Goal: Task Accomplishment & Management: Manage account settings

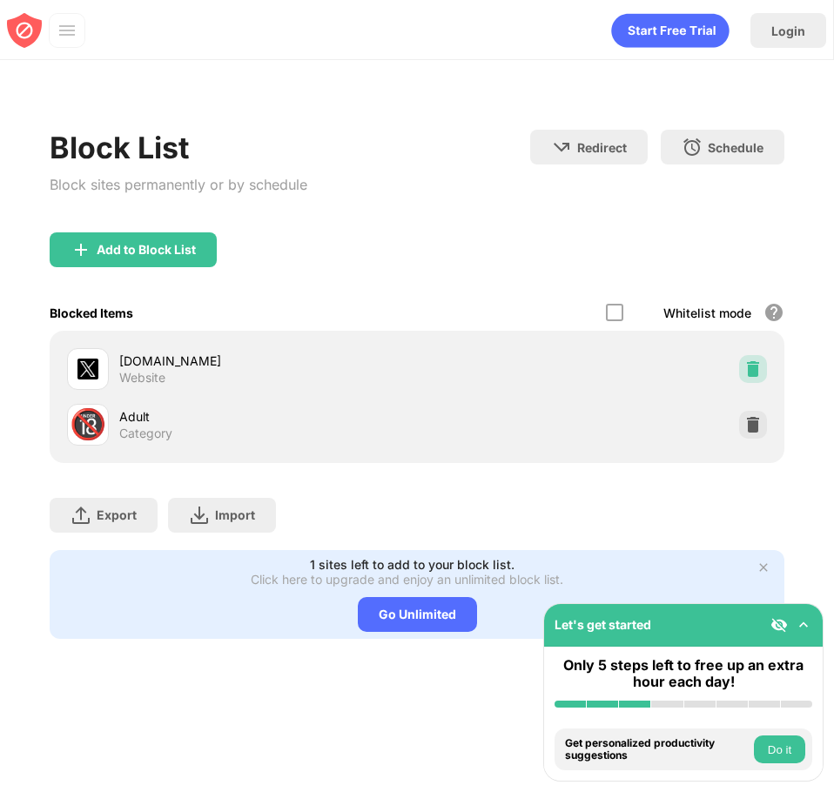
click at [739, 364] on div at bounding box center [753, 369] width 28 height 28
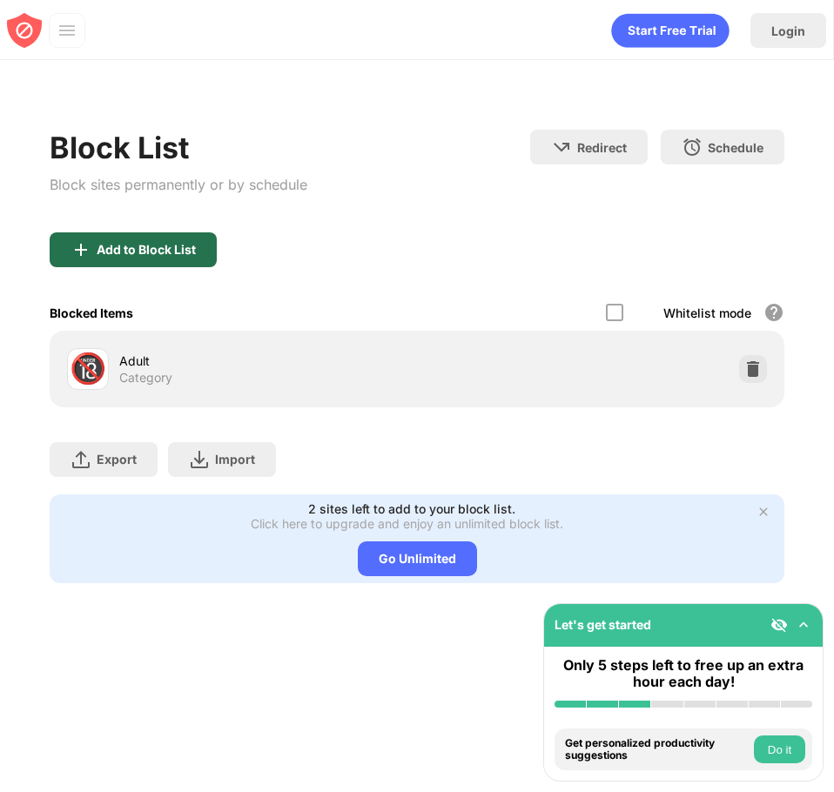
click at [186, 250] on div "Add to Block List" at bounding box center [146, 250] width 99 height 14
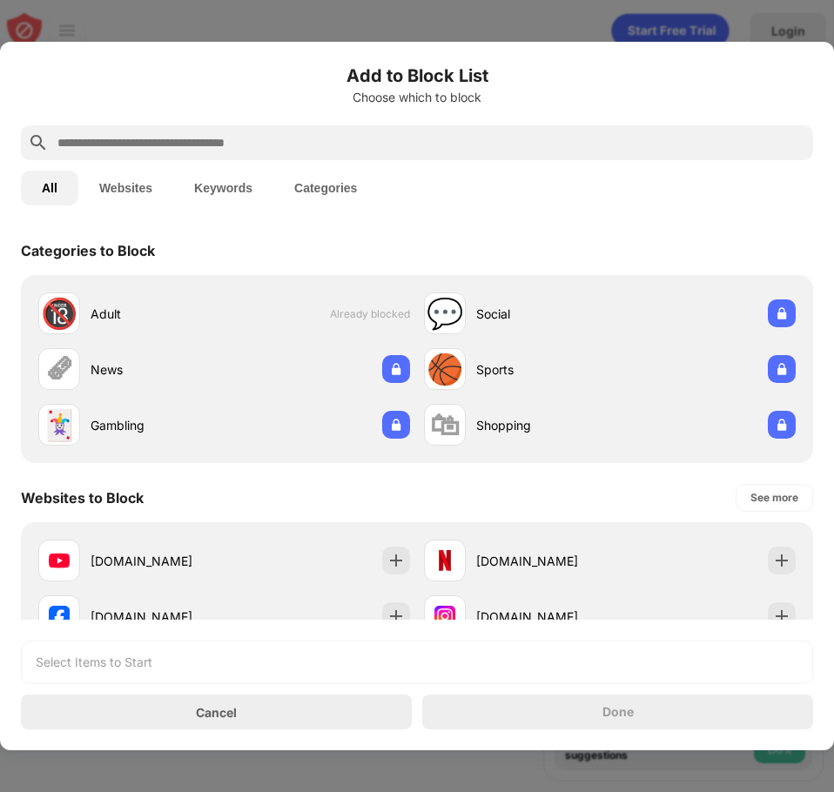
click at [211, 138] on input "text" at bounding box center [431, 142] width 751 height 21
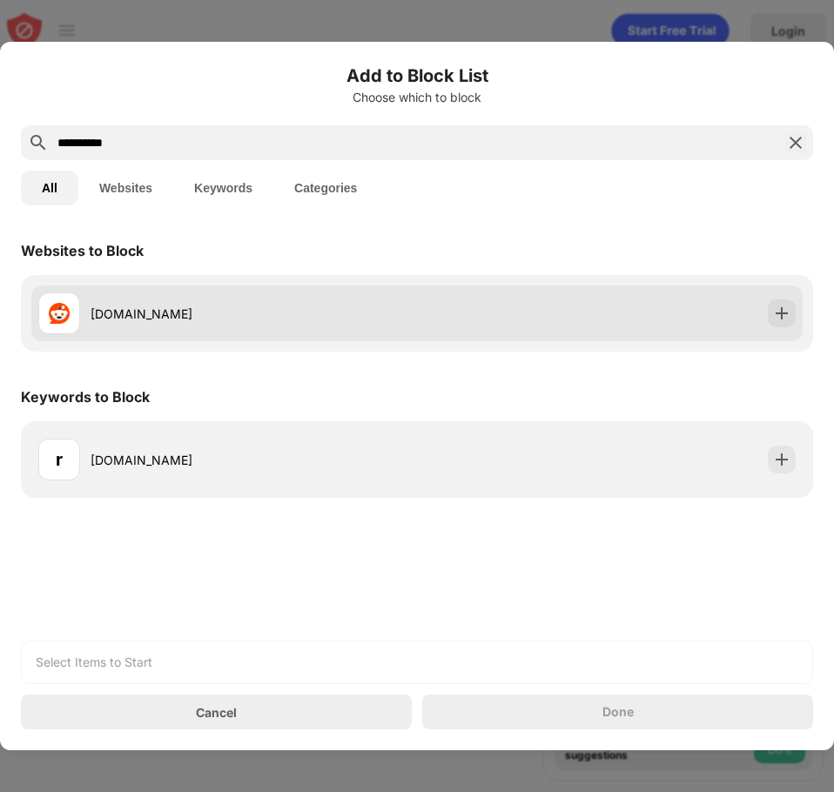
type input "**********"
click at [248, 325] on div "reddit.com" at bounding box center [227, 314] width 379 height 42
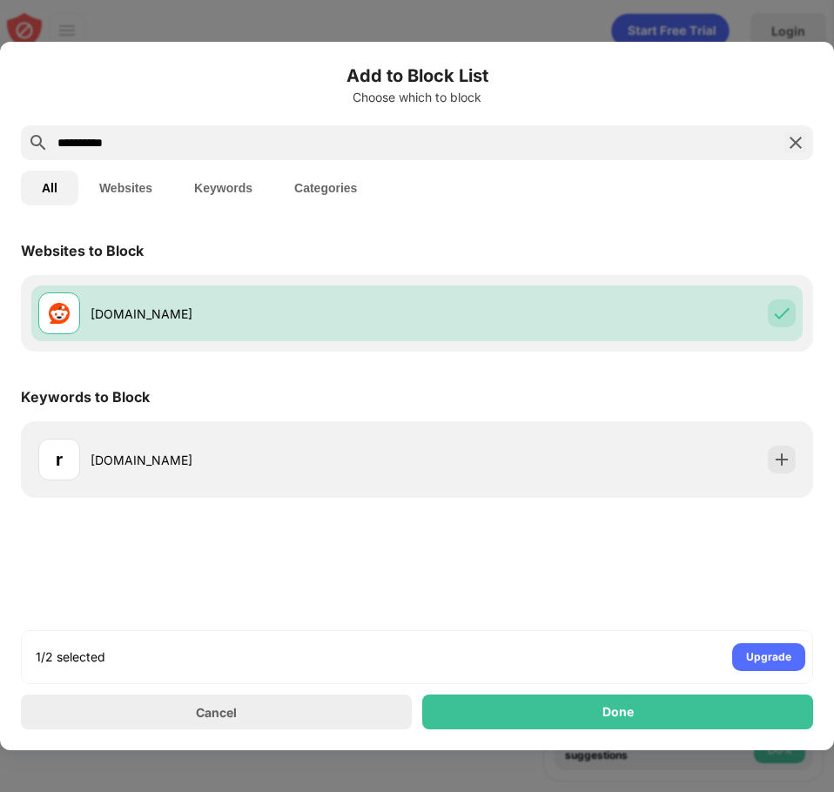
click at [684, 711] on div "Done" at bounding box center [617, 712] width 391 height 35
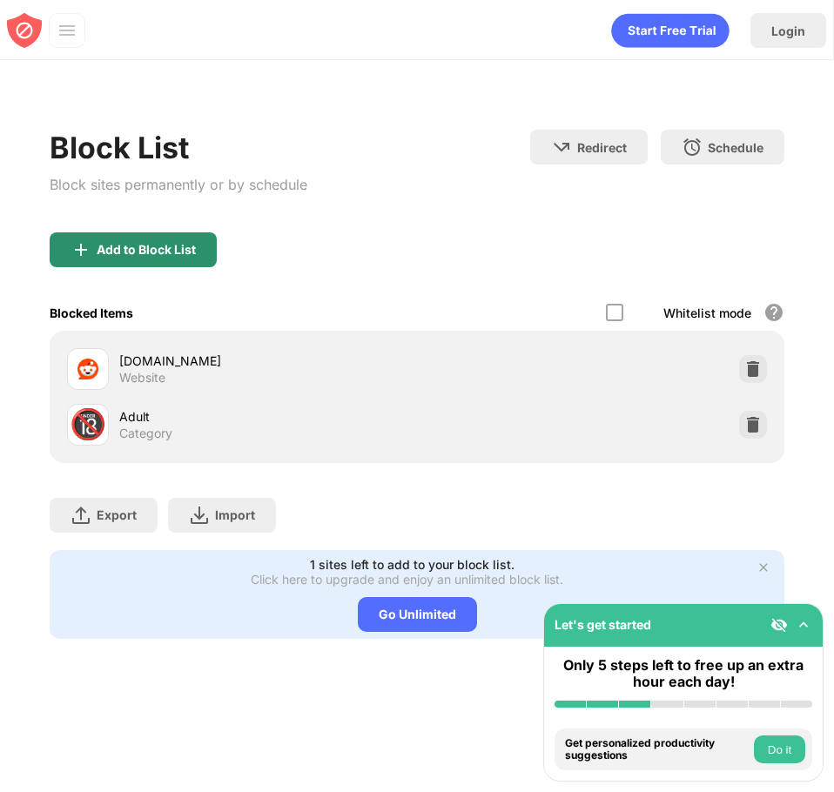
click at [187, 262] on div "Add to Block List" at bounding box center [133, 249] width 167 height 35
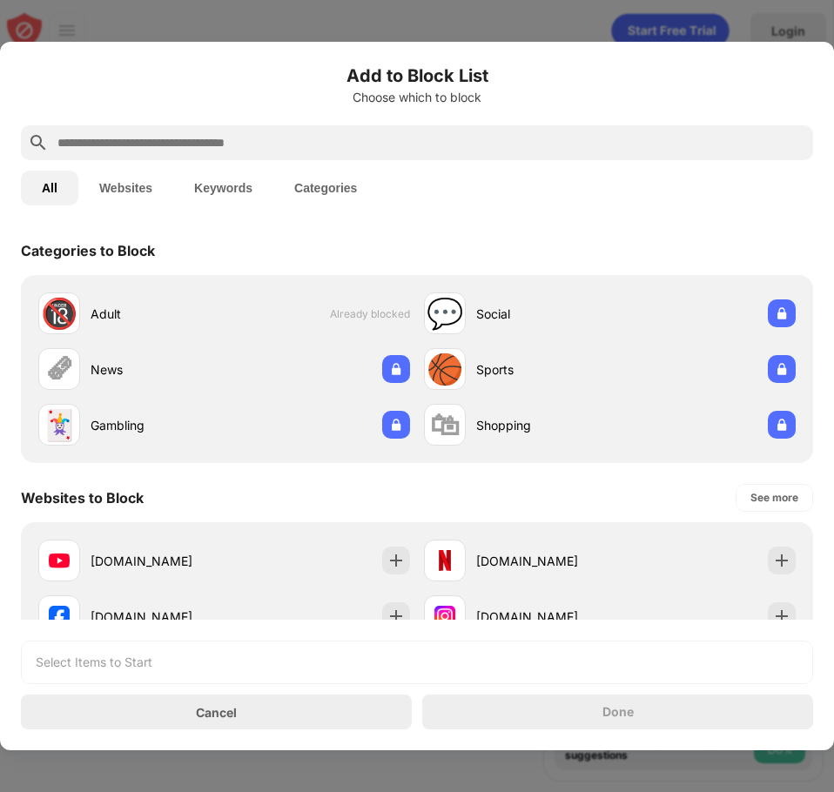
click at [244, 152] on input "text" at bounding box center [431, 142] width 751 height 21
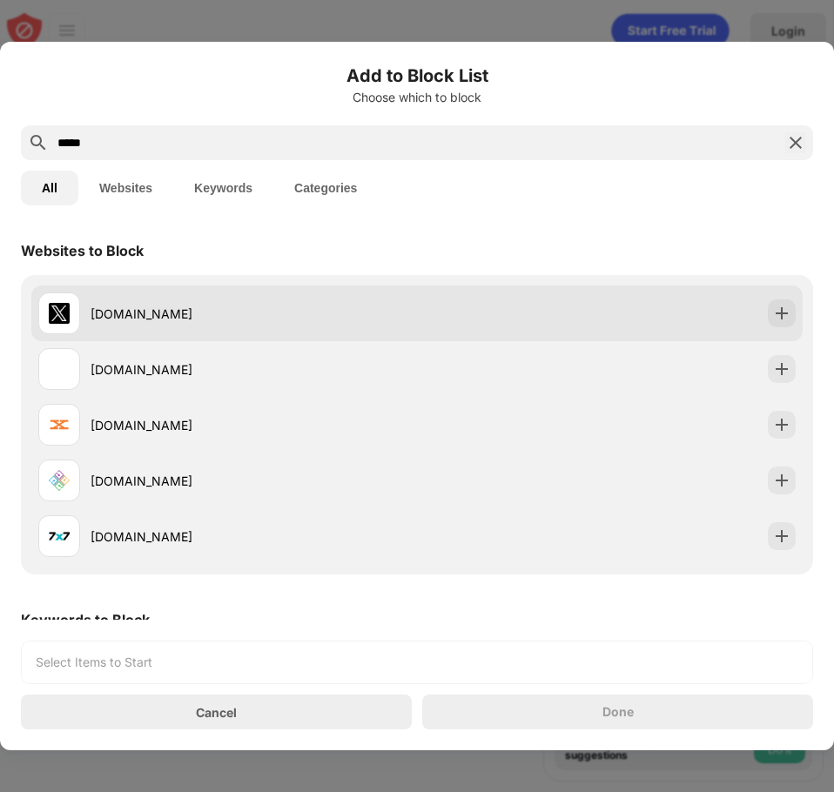
type input "*****"
click at [340, 297] on div "x.com" at bounding box center [227, 314] width 379 height 42
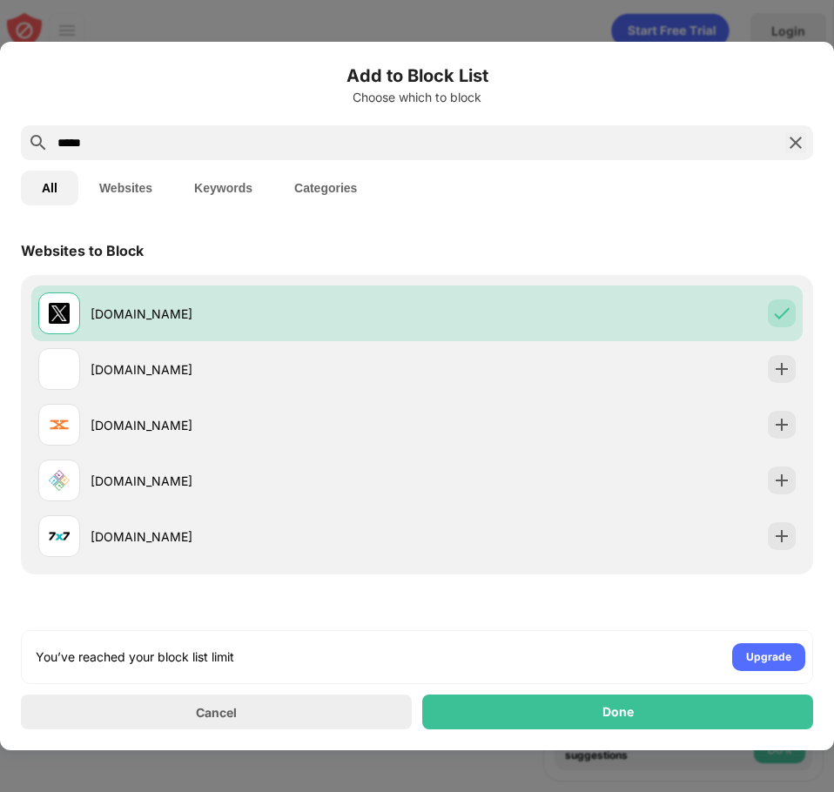
click at [621, 697] on div "You’ve reached your block list limit Upgrade Cancel Done" at bounding box center [417, 679] width 792 height 99
click at [616, 716] on div "Done" at bounding box center [618, 712] width 31 height 14
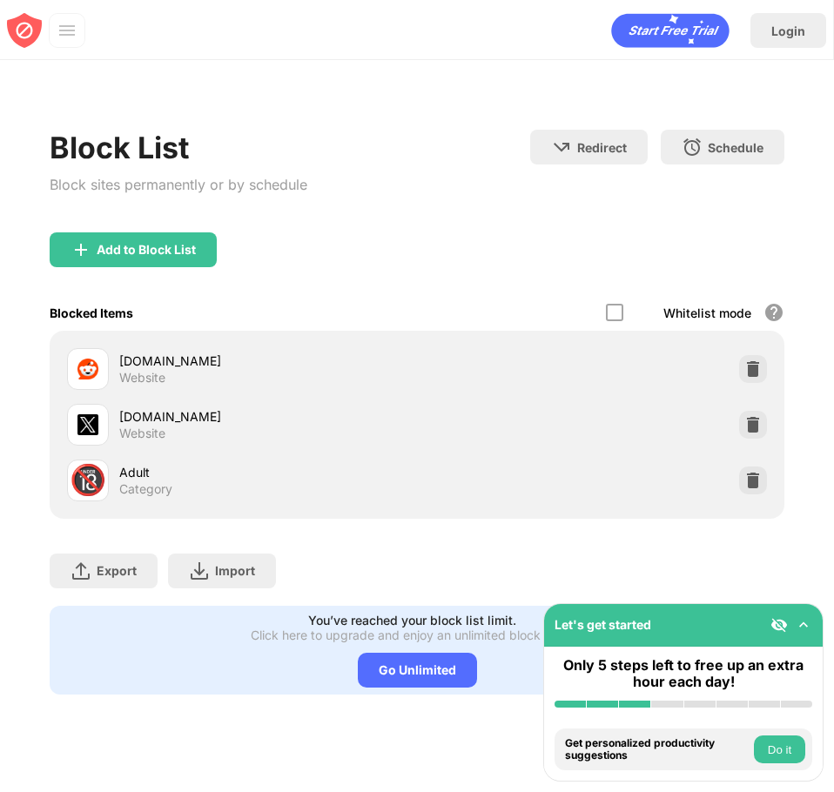
click at [431, 179] on div "Block List Block sites permanently or by schedule Redirect Choose a site to be …" at bounding box center [417, 181] width 734 height 103
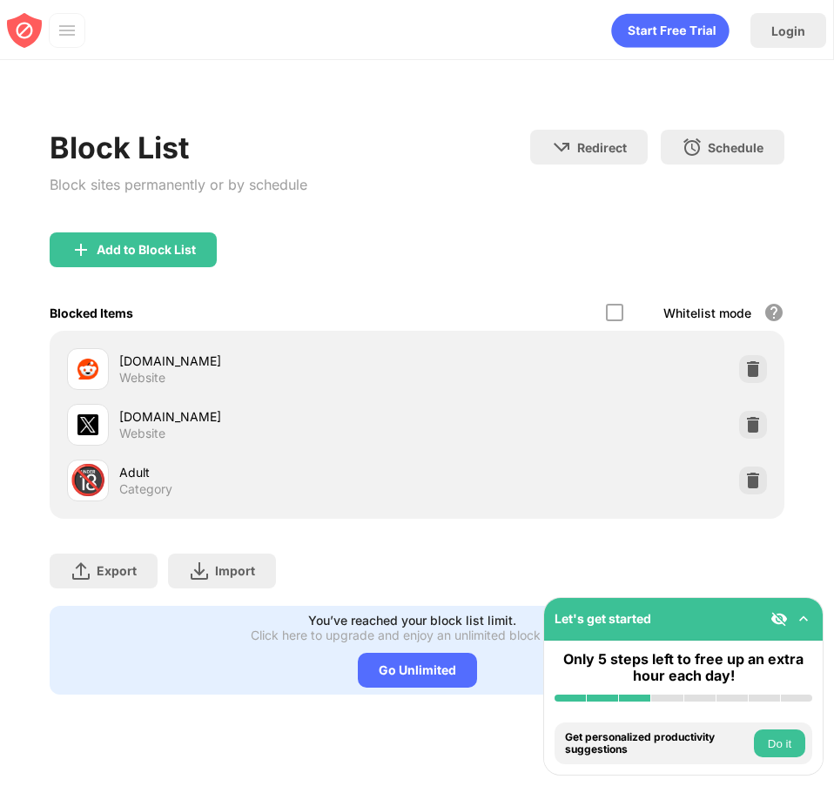
click at [745, 369] on img at bounding box center [752, 368] width 17 height 17
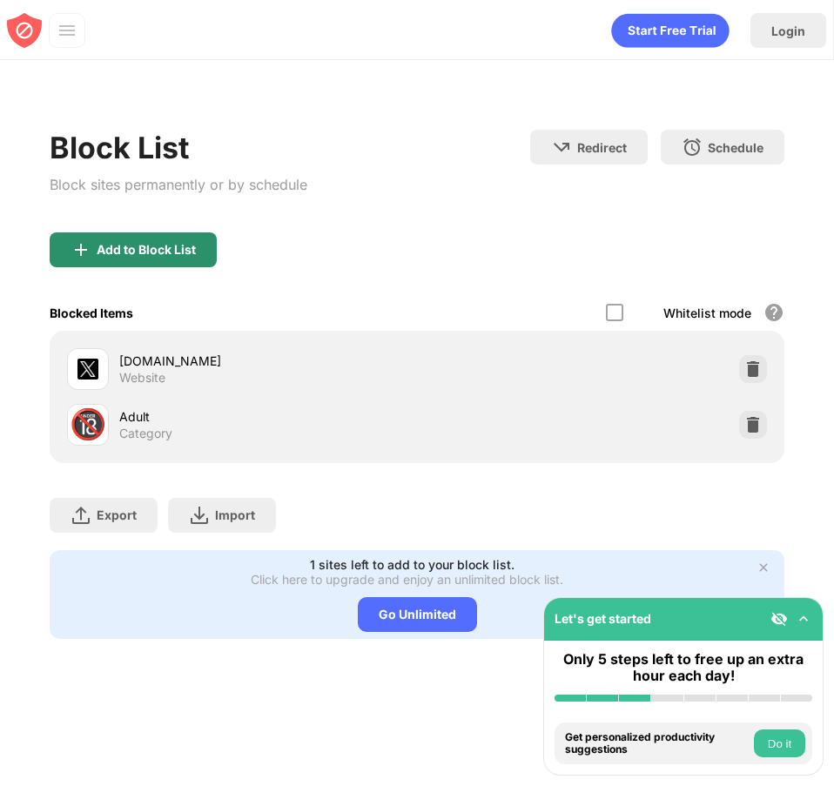
click at [135, 237] on div "Add to Block List" at bounding box center [133, 249] width 167 height 35
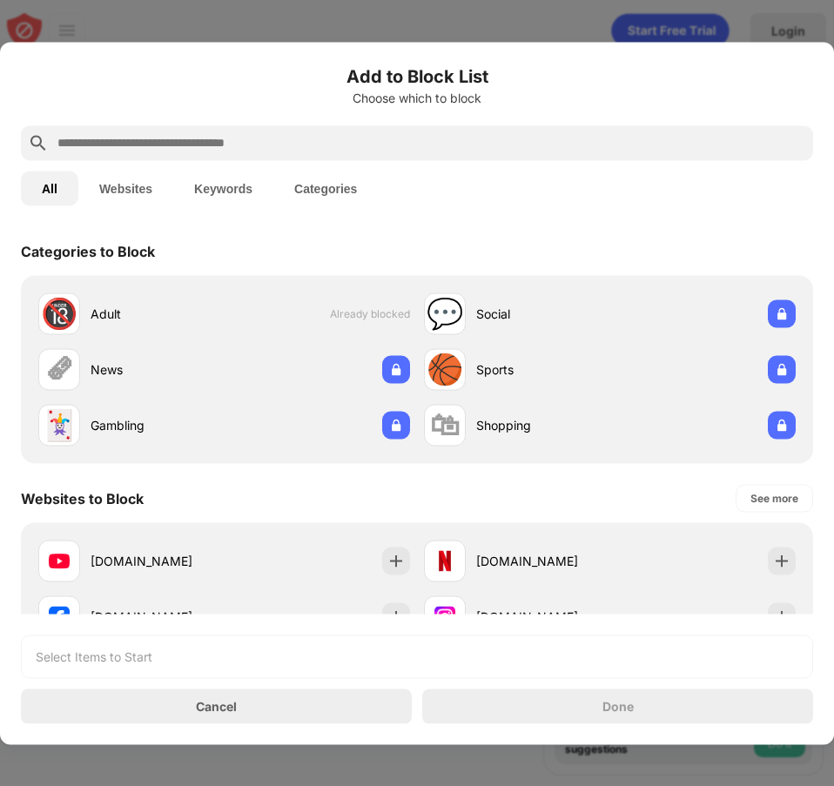
click at [184, 140] on input "text" at bounding box center [431, 142] width 751 height 21
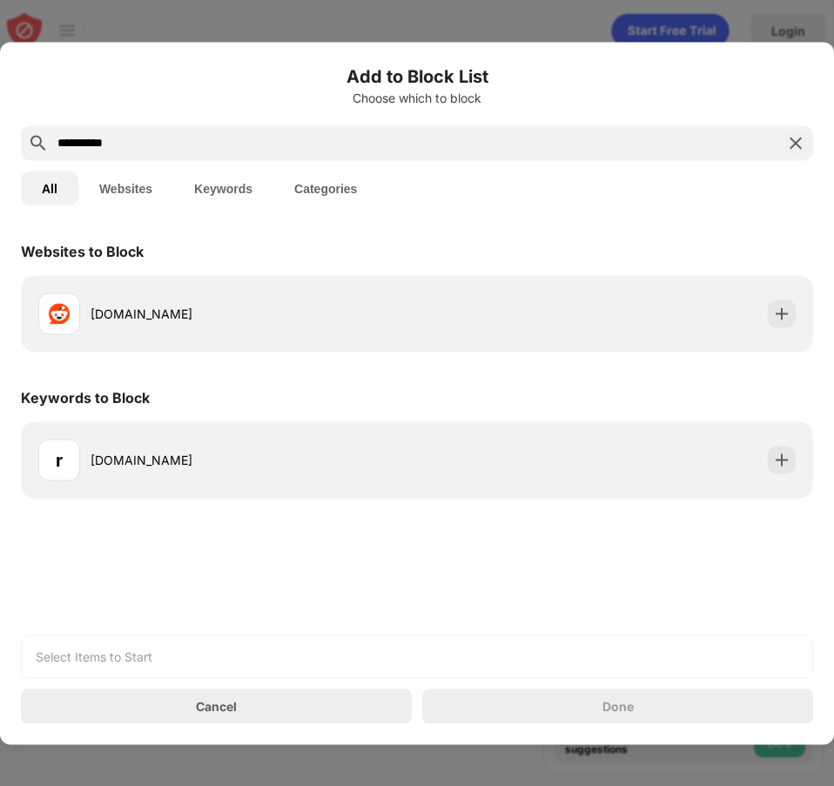
type input "**********"
click at [412, 284] on div "[DOMAIN_NAME]" at bounding box center [417, 313] width 792 height 77
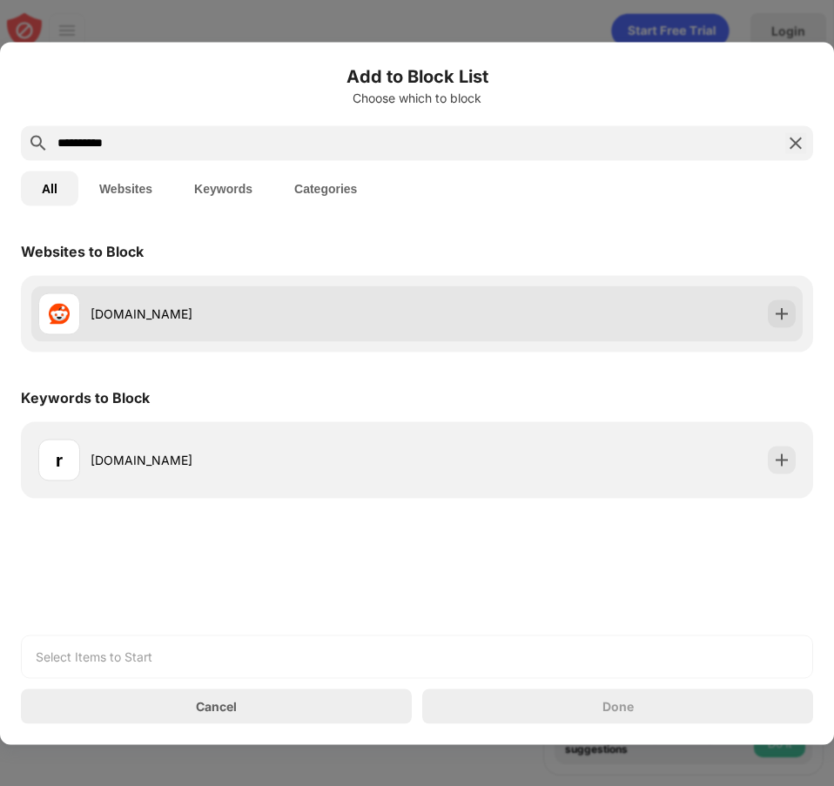
click at [409, 296] on div "[DOMAIN_NAME]" at bounding box center [227, 314] width 379 height 42
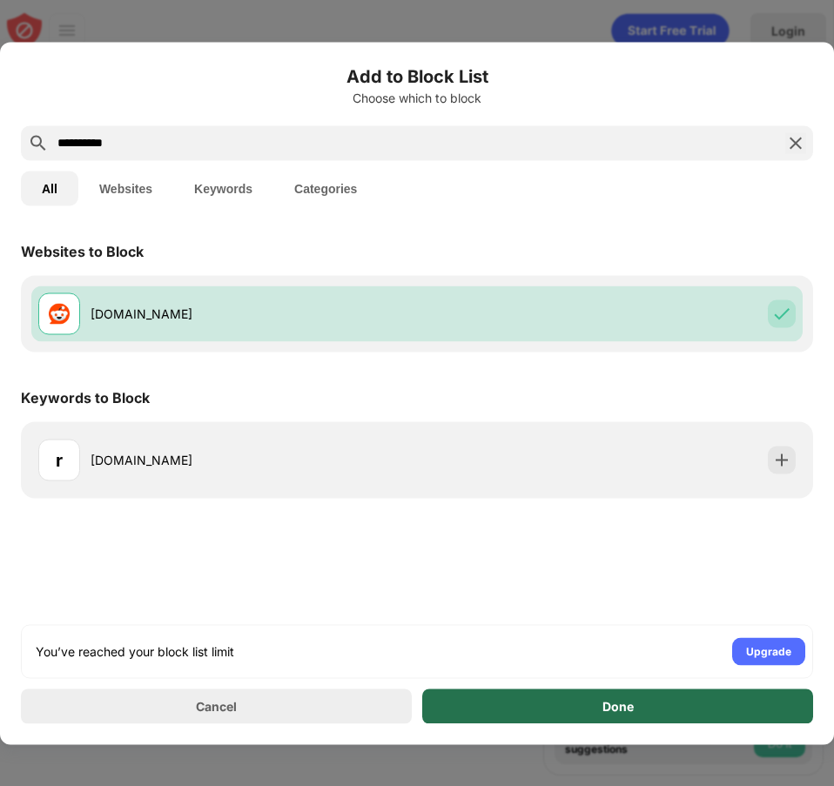
click at [650, 709] on div "Done" at bounding box center [617, 706] width 391 height 35
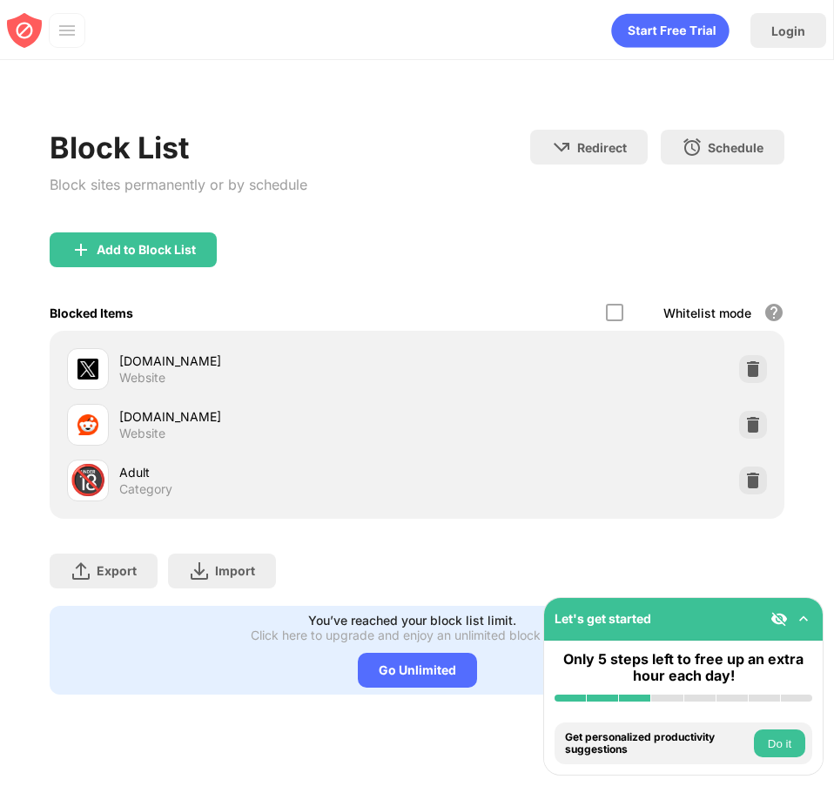
click at [426, 590] on div "Export Export Files (for websites items only) Import Import Files (for websites…" at bounding box center [417, 562] width 734 height 87
